Goal: Obtain resource: Obtain resource

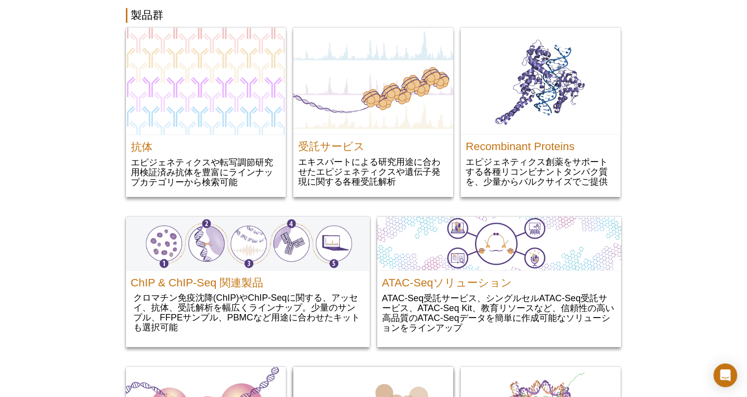
scroll to position [1055, 0]
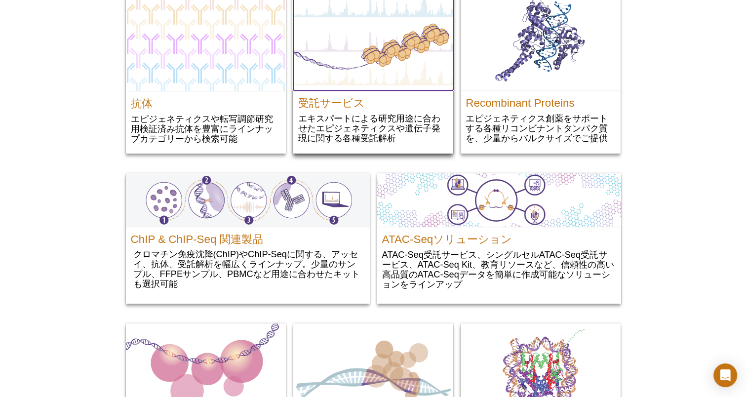
click at [361, 75] on img at bounding box center [373, 37] width 160 height 107
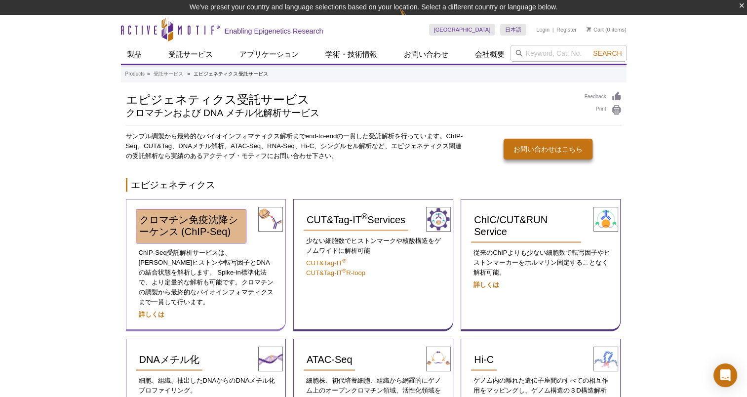
click at [207, 220] on span "クロマチン免疫沈降シーケンス (ChIP-Seq)" at bounding box center [188, 225] width 99 height 23
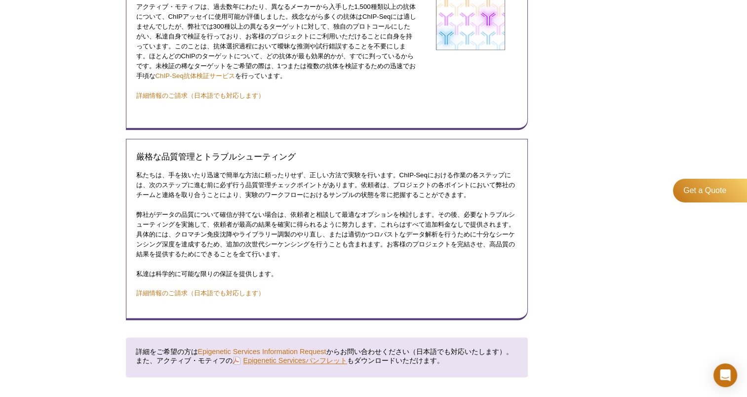
scroll to position [1728, 0]
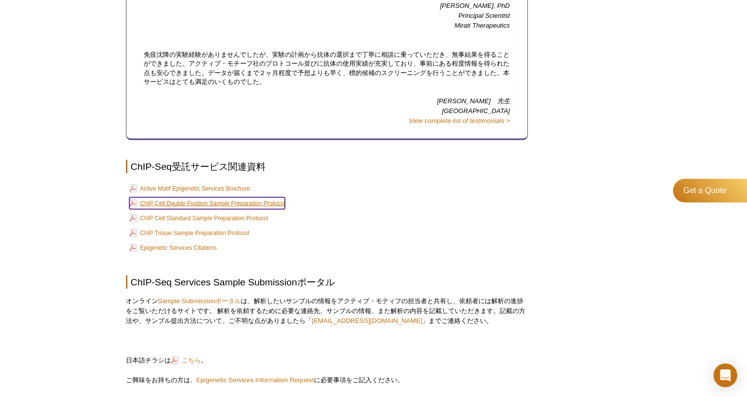
click at [247, 199] on link "ChIP Cell Double Fixation Sample Preparation Protocol" at bounding box center [207, 203] width 156 height 12
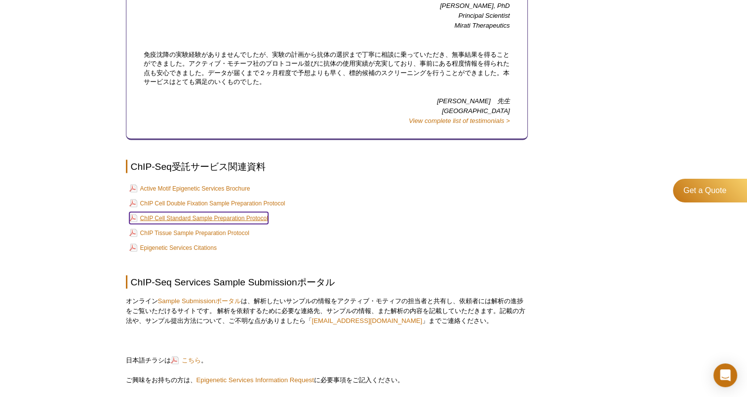
click at [231, 216] on link "ChIP Cell Standard Sample Preparation Protocol" at bounding box center [198, 218] width 139 height 12
